Goal: Task Accomplishment & Management: Use online tool/utility

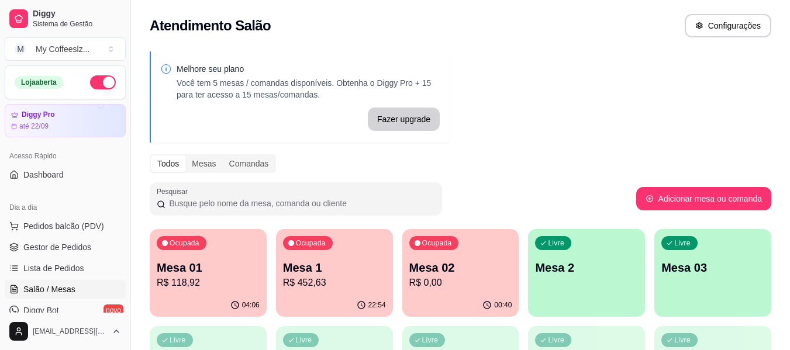
click at [472, 277] on p "R$ 0,00" at bounding box center [461, 283] width 103 height 14
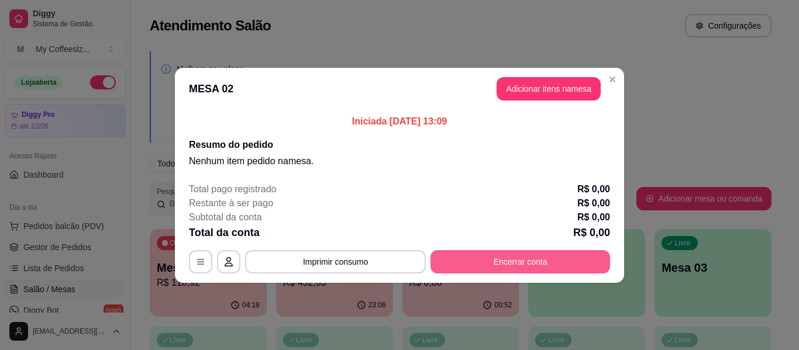
click at [498, 260] on button "Encerrar conta" at bounding box center [521, 261] width 180 height 23
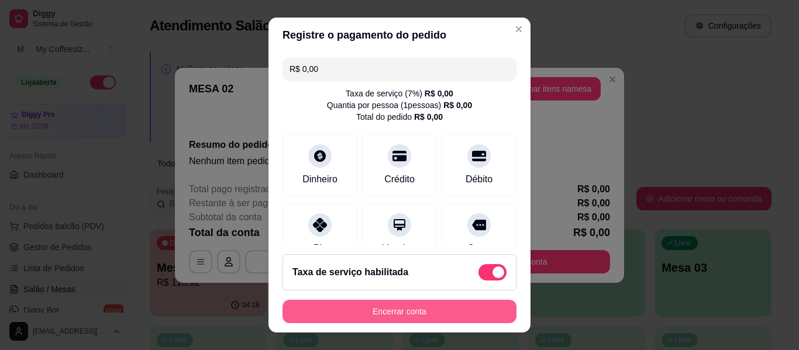
click at [459, 317] on button "Encerrar conta" at bounding box center [400, 311] width 234 height 23
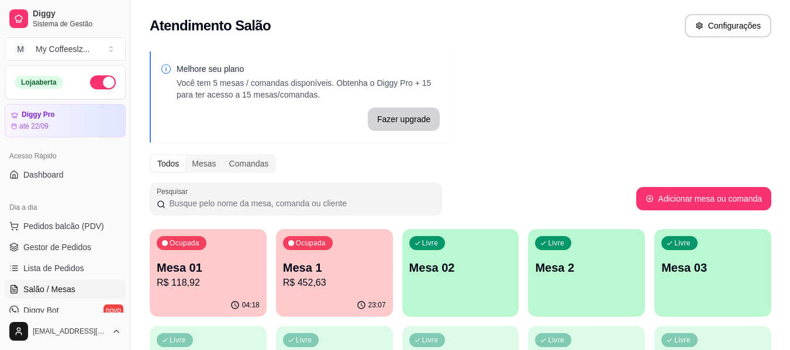
click at [466, 272] on p "Mesa 02" at bounding box center [461, 268] width 103 height 16
click at [652, 59] on div "Melhore seu plano Você tem 5 mesas / comandas disponíveis. Obtenha o Diggy Pro …" at bounding box center [460, 333] width 659 height 578
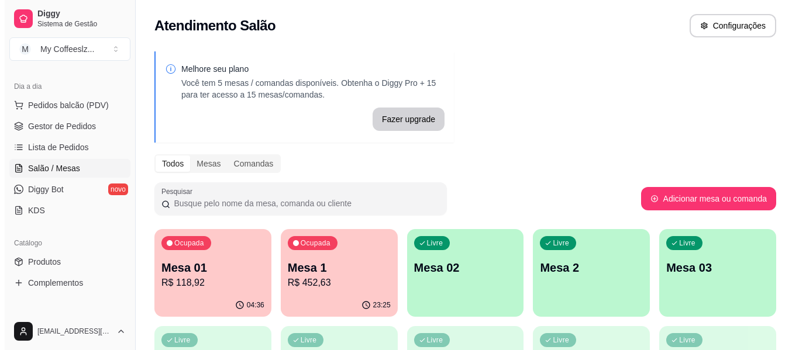
scroll to position [117, 0]
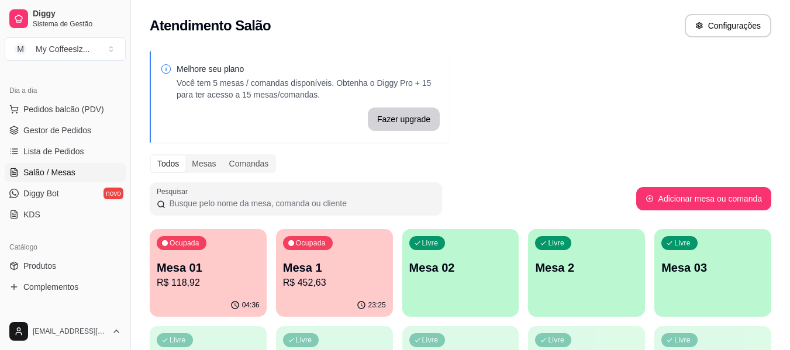
click at [54, 171] on span "Salão / Mesas" at bounding box center [49, 173] width 52 height 12
click at [457, 289] on div "Livre Mesa 02" at bounding box center [461, 266] width 117 height 74
click at [463, 278] on div "Livre Mesa 02" at bounding box center [461, 266] width 114 height 71
click at [463, 278] on div "Livre Mesa 02" at bounding box center [461, 266] width 117 height 74
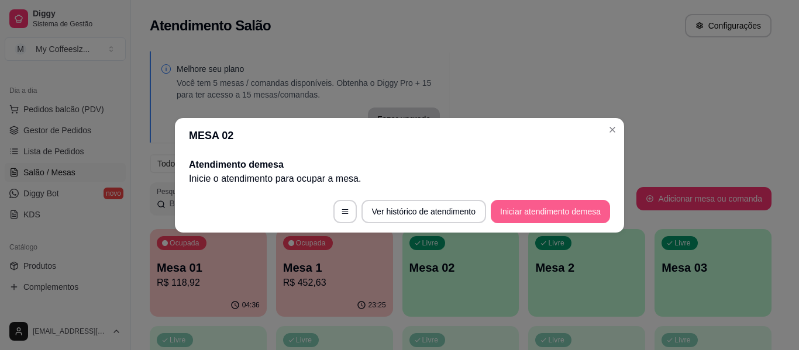
click at [533, 204] on button "Iniciar atendimento de mesa" at bounding box center [550, 211] width 119 height 23
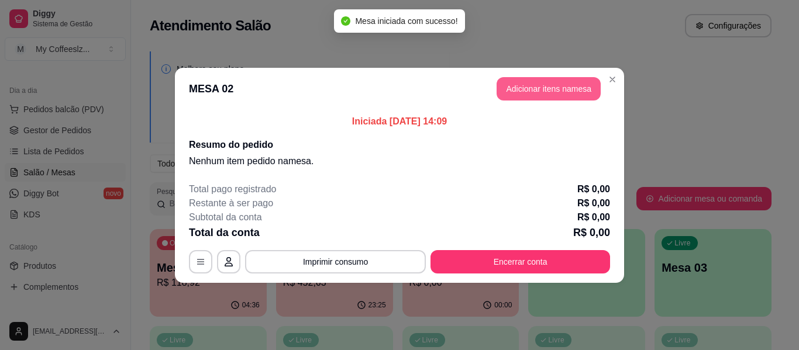
click at [532, 87] on button "Adicionar itens na mesa" at bounding box center [549, 88] width 104 height 23
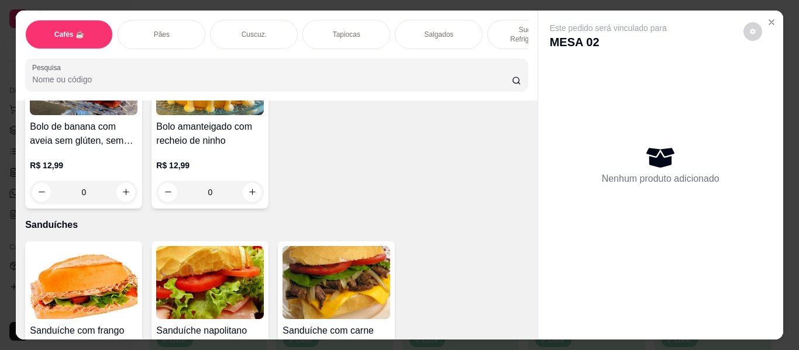
scroll to position [5616, 0]
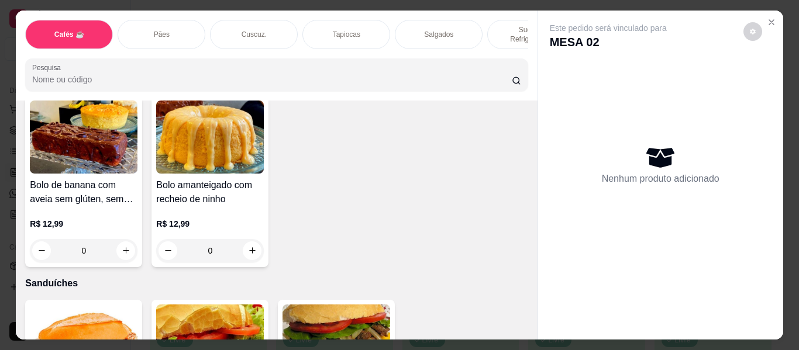
type input "1"
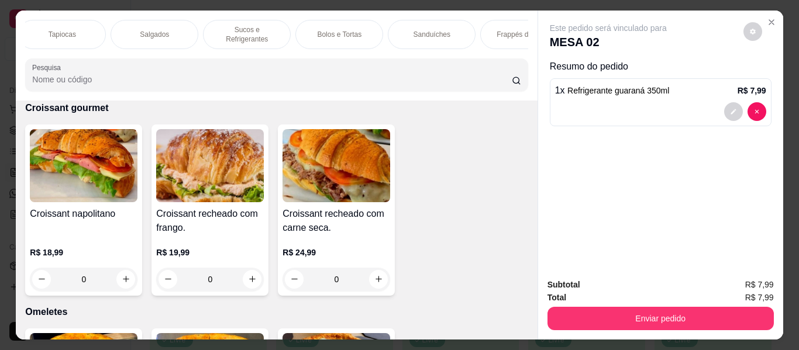
scroll to position [0, 304]
click at [411, 30] on p "Sanduíches" at bounding box center [412, 34] width 37 height 9
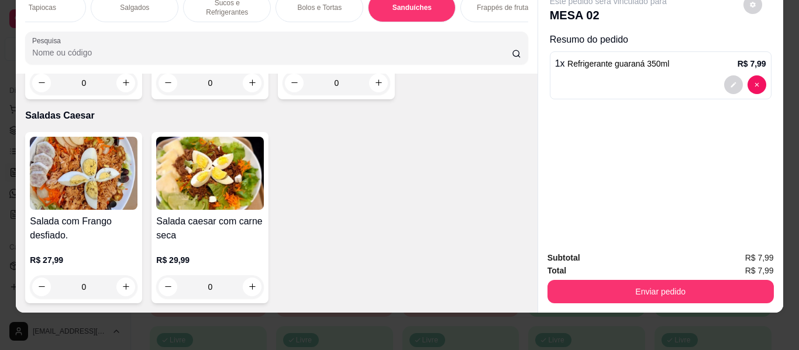
scroll to position [8042, 0]
click at [122, 87] on icon "increase-product-quantity" at bounding box center [126, 82] width 9 height 9
type input "1"
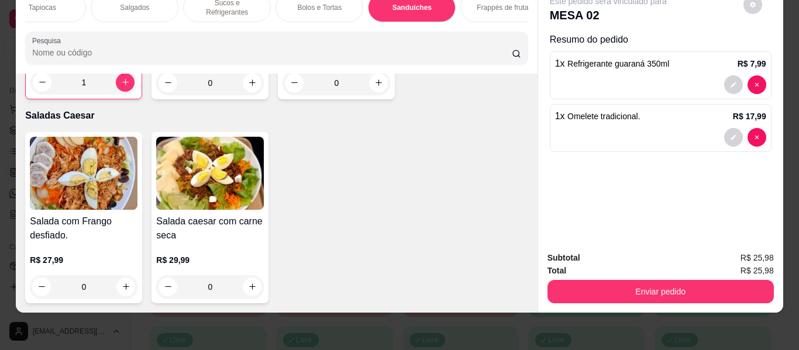
scroll to position [8043, 0]
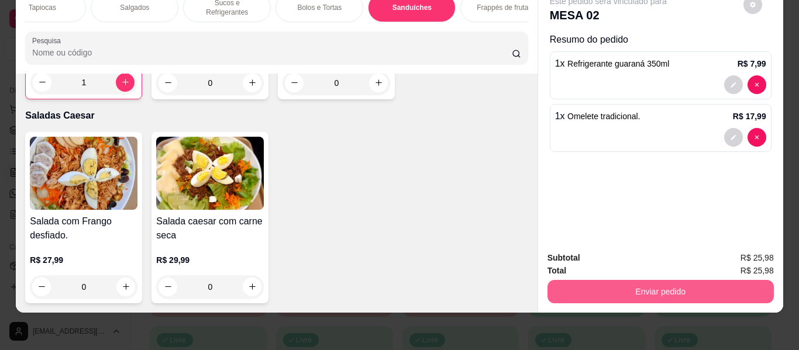
click at [644, 283] on button "Enviar pedido" at bounding box center [661, 291] width 226 height 23
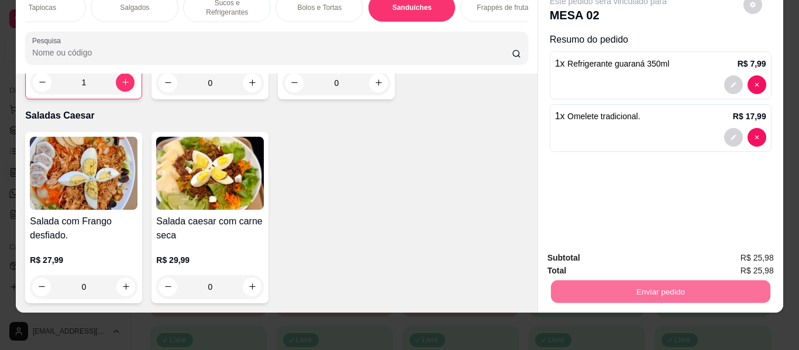
click at [716, 259] on button "Sim, quero registrar" at bounding box center [732, 254] width 87 height 22
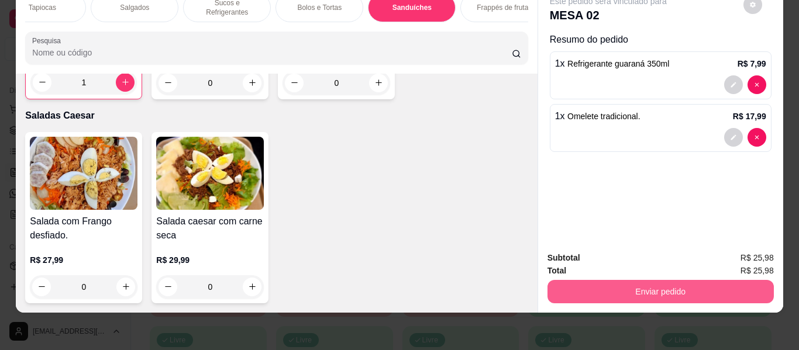
click at [584, 283] on button "Enviar pedido" at bounding box center [661, 291] width 226 height 23
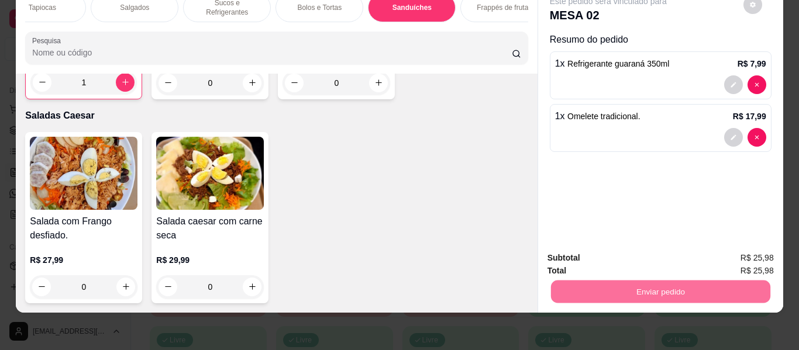
click at [570, 252] on button "Não registrar e enviar pedido" at bounding box center [622, 254] width 122 height 22
